Goal: Find specific page/section: Find specific page/section

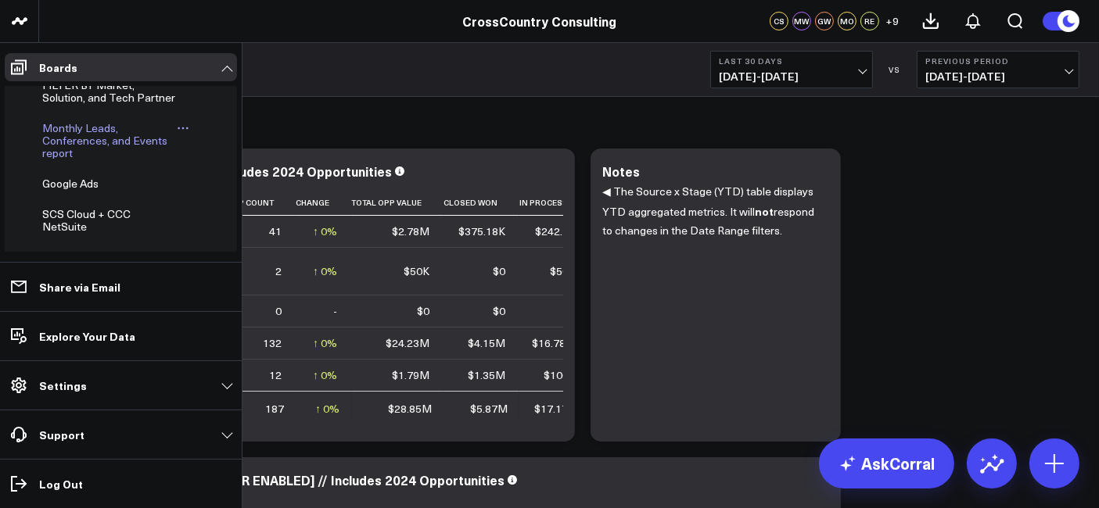
scroll to position [455, 0]
click at [77, 160] on span "Monthly Leads, Conferences, and Events report" at bounding box center [104, 140] width 125 height 40
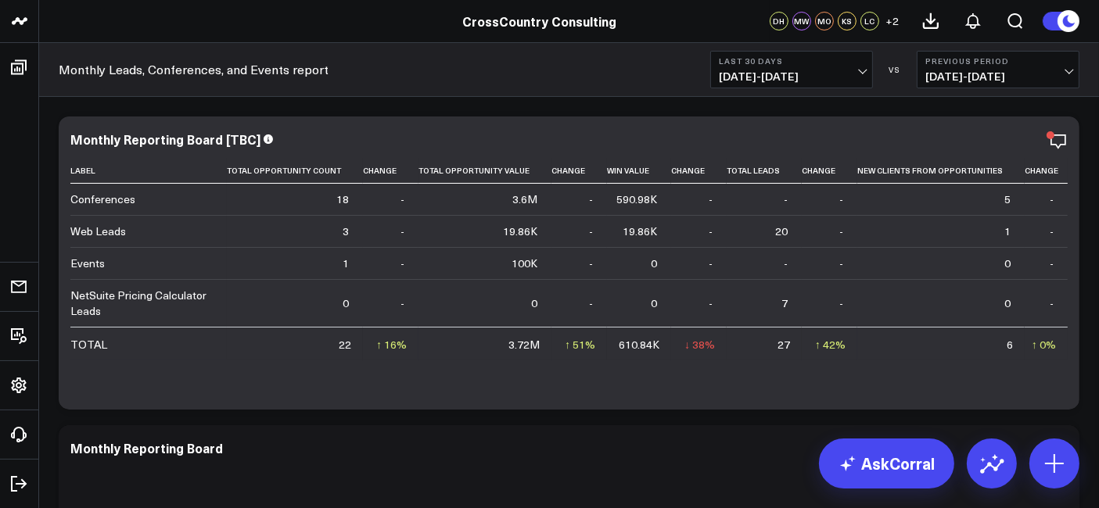
click at [793, 78] on span "[DATE] - [DATE]" at bounding box center [791, 76] width 145 height 13
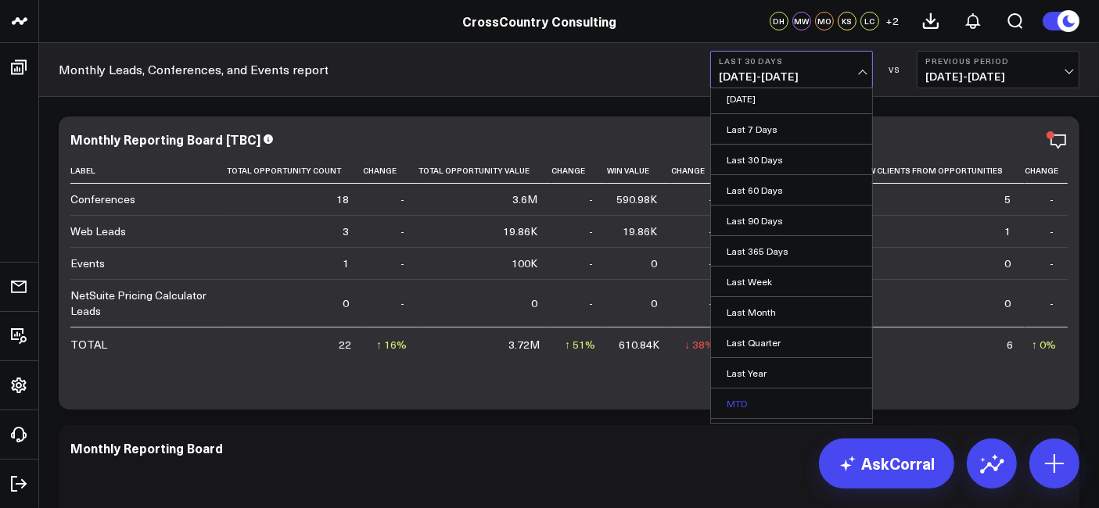
scroll to position [88, 0]
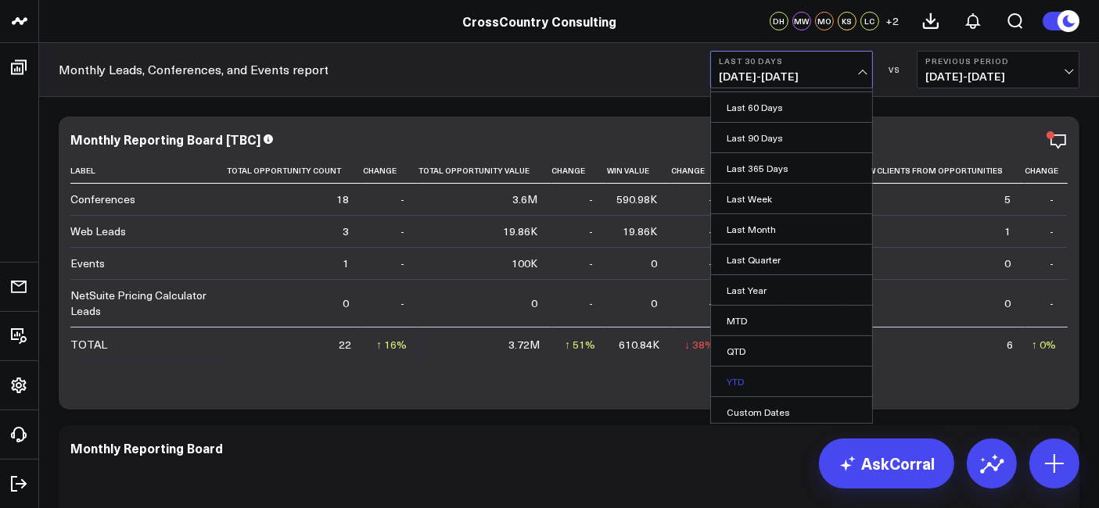
click at [769, 374] on link "YTD" at bounding box center [791, 382] width 161 height 30
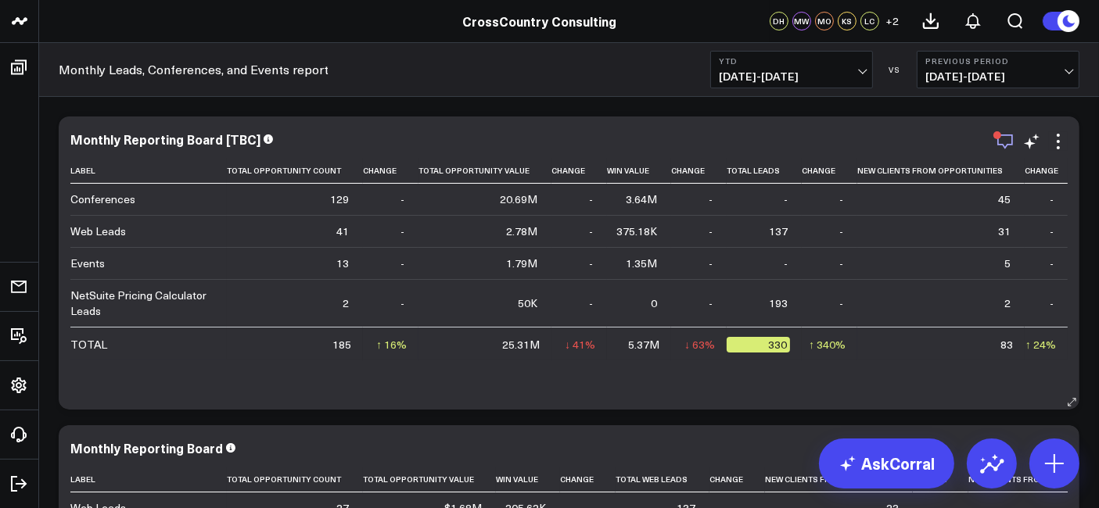
click at [1005, 141] on icon "button" at bounding box center [1004, 141] width 19 height 19
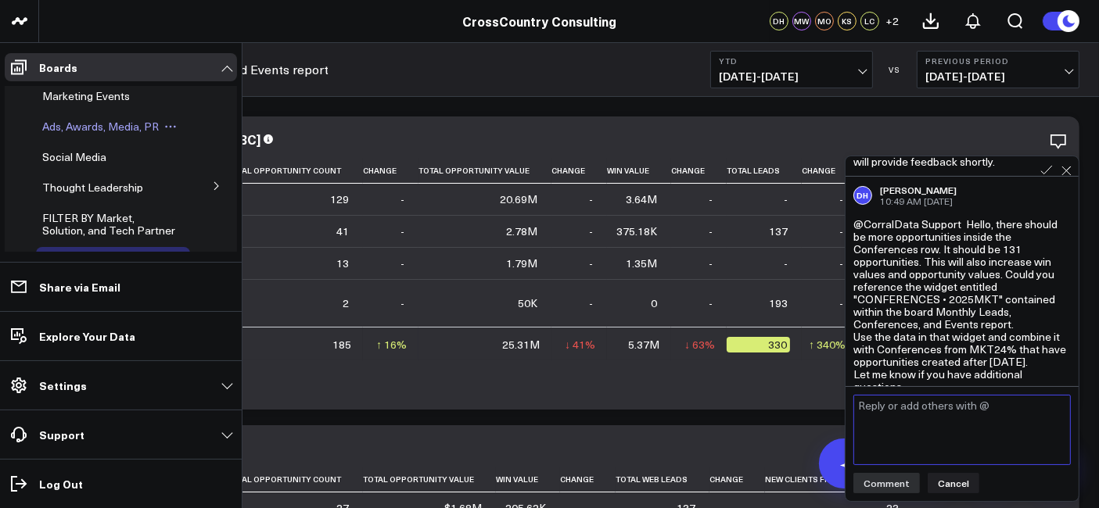
scroll to position [312, 0]
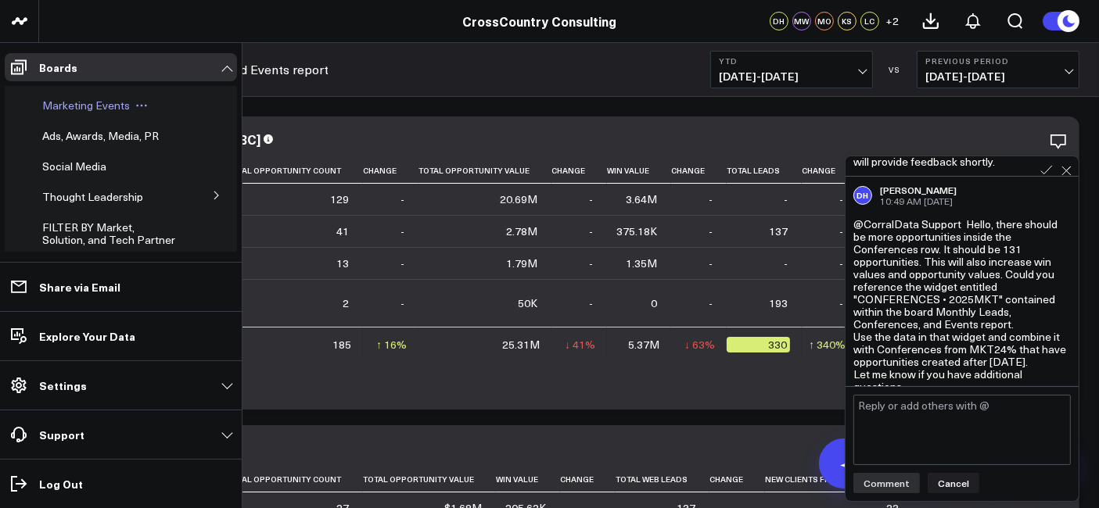
click at [89, 113] on span "Marketing Events" at bounding box center [86, 105] width 88 height 15
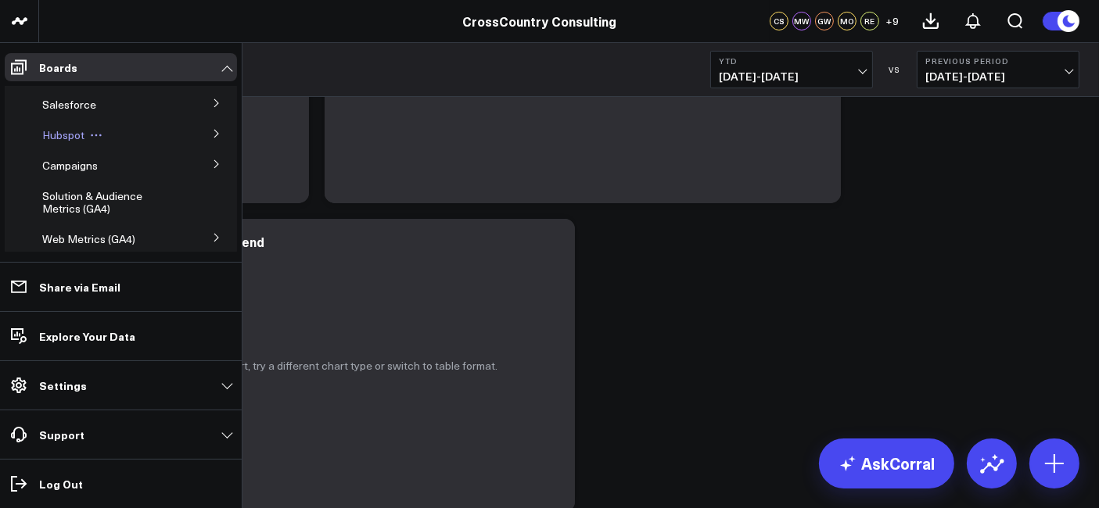
scroll to position [80, 0]
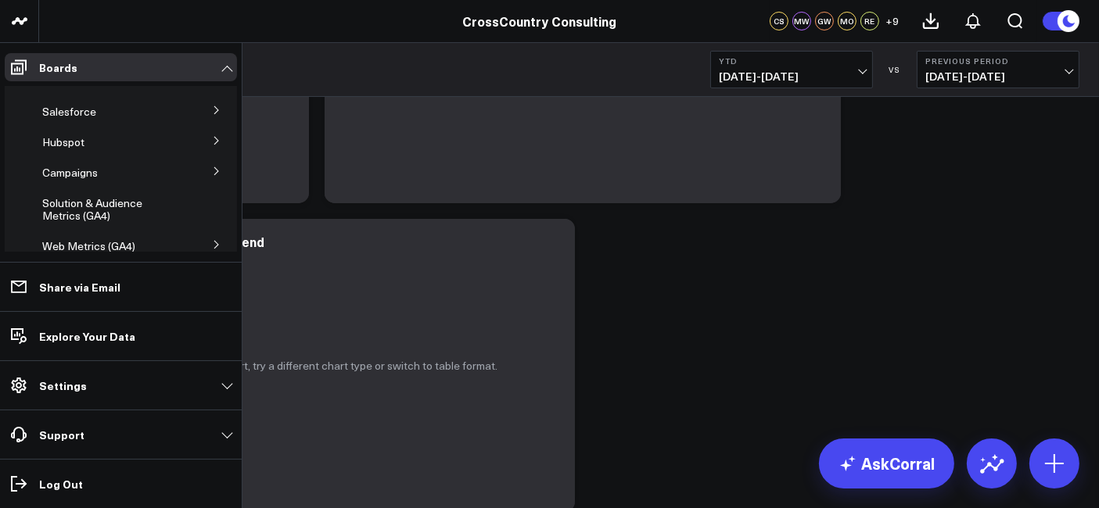
click at [212, 176] on icon at bounding box center [216, 171] width 9 height 9
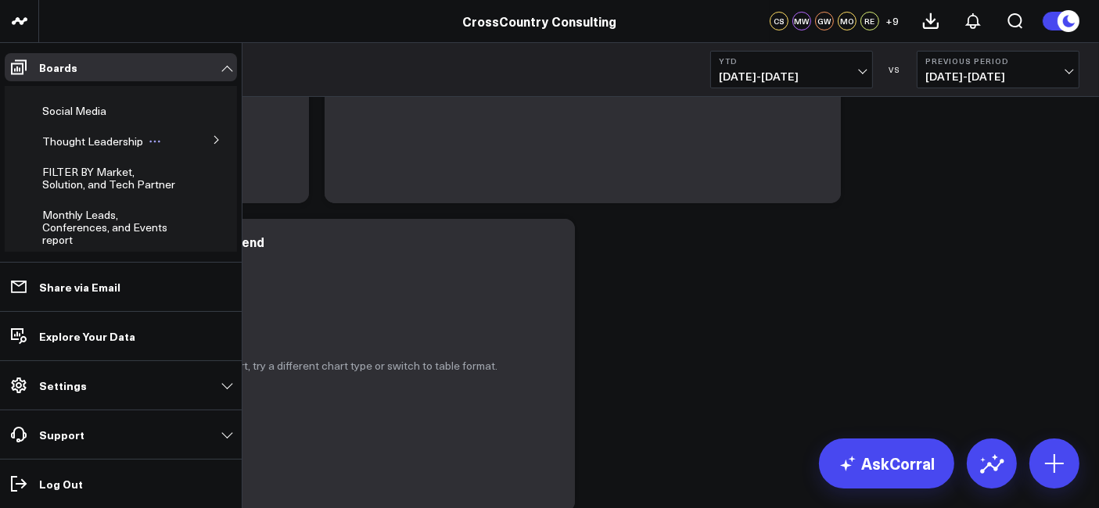
scroll to position [550, 0]
click at [212, 143] on icon at bounding box center [216, 138] width 9 height 9
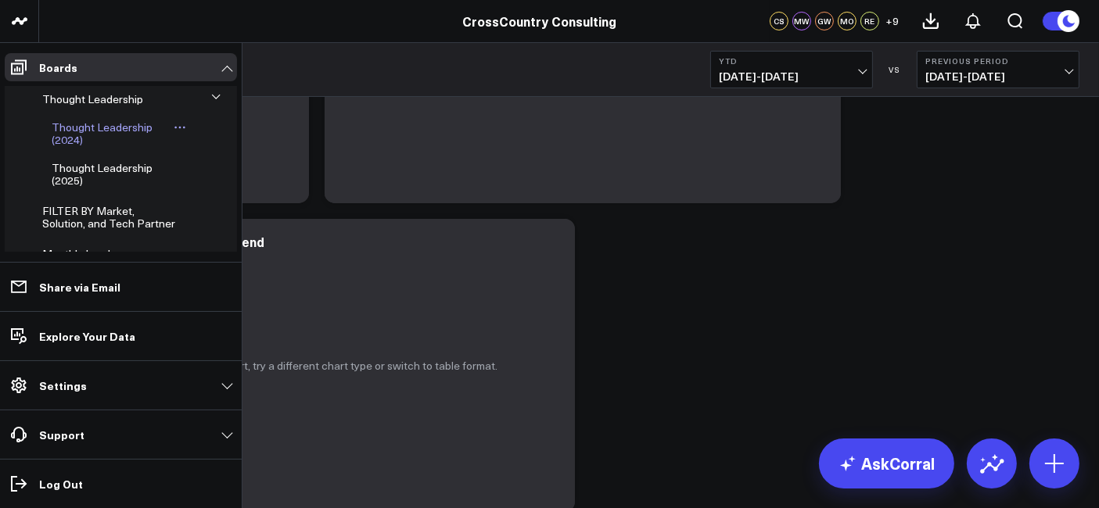
scroll to position [444, 0]
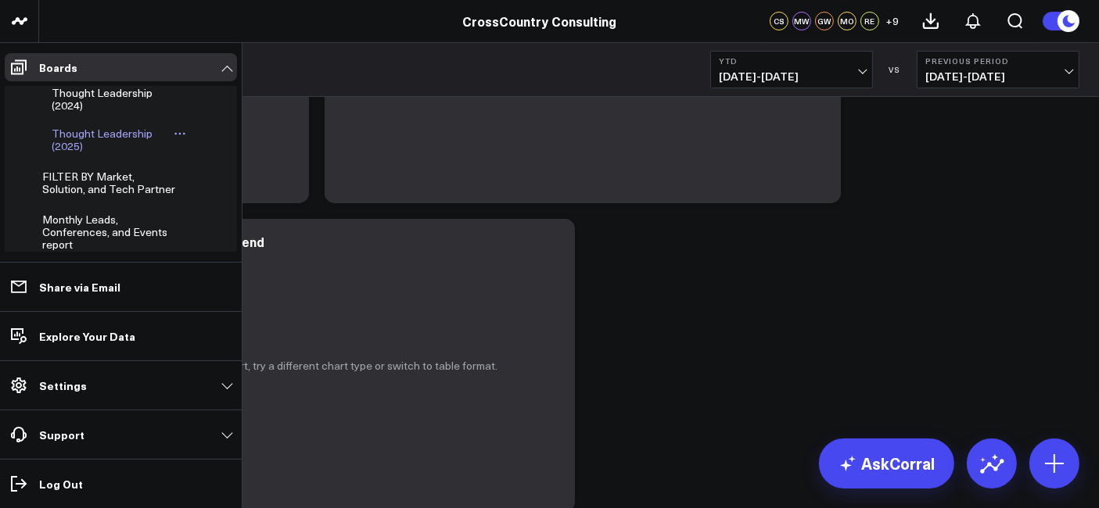
click at [66, 153] on span "Thought Leadership (2025)" at bounding box center [102, 139] width 101 height 27
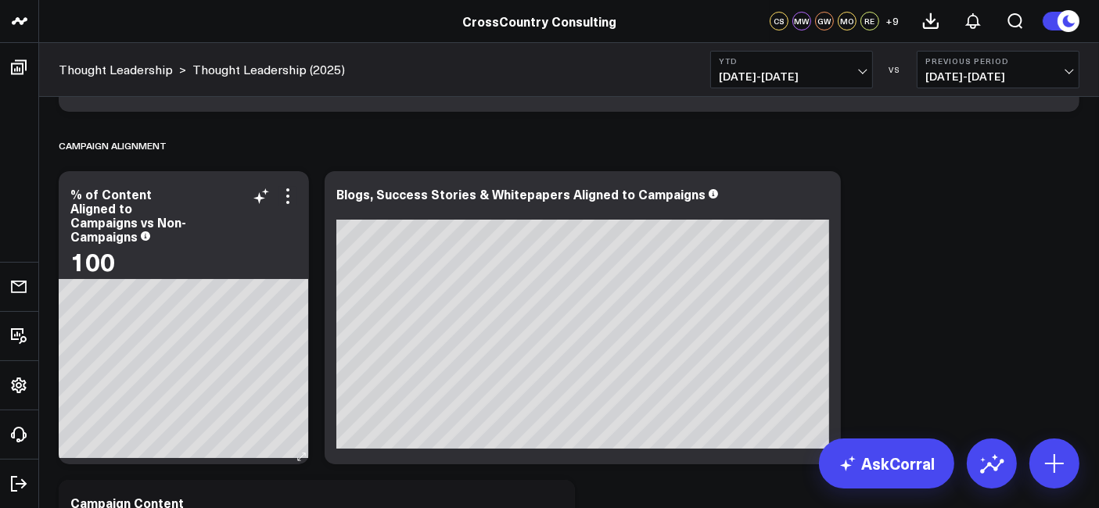
scroll to position [6016, 0]
